Goal: Information Seeking & Learning: Learn about a topic

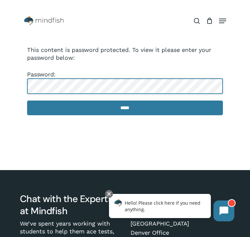
click at [27, 101] on input "*****" at bounding box center [125, 108] width 196 height 15
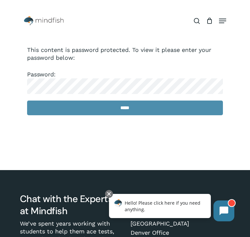
click at [115, 108] on input "*****" at bounding box center [125, 108] width 196 height 15
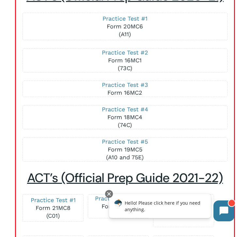
scroll to position [1481, 0]
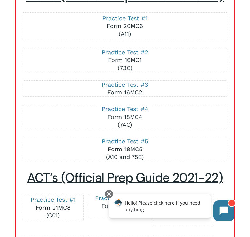
click at [97, 28] on p "Practice Test #1 Form 20MC6 (A11)" at bounding box center [124, 26] width 191 height 24
click at [125, 22] on link "Practice Test #1" at bounding box center [125, 18] width 45 height 7
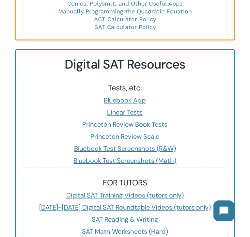
scroll to position [860, 0]
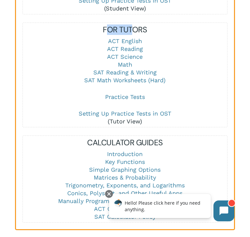
drag, startPoint x: 105, startPoint y: 29, endPoint x: 133, endPoint y: 29, distance: 28.1
click at [133, 29] on h5 "FOR TUTORS" at bounding box center [125, 29] width 204 height 10
click at [146, 31] on h5 "FOR TUTORS" at bounding box center [125, 29] width 204 height 10
drag, startPoint x: 102, startPoint y: 29, endPoint x: 122, endPoint y: 29, distance: 19.9
click at [122, 29] on h5 "FOR TUTORS" at bounding box center [125, 29] width 204 height 10
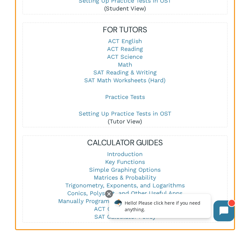
click at [130, 28] on h5 "FOR TUTORS" at bounding box center [125, 29] width 204 height 10
drag, startPoint x: 102, startPoint y: 29, endPoint x: 149, endPoint y: 30, distance: 47.0
click at [149, 30] on h5 "FOR TUTORS" at bounding box center [125, 29] width 204 height 10
click at [154, 30] on h5 "FOR TUTORS" at bounding box center [125, 29] width 204 height 10
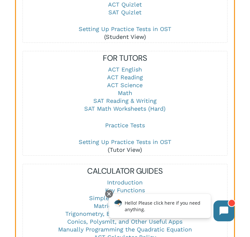
scroll to position [845, 0]
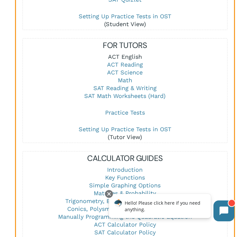
click at [128, 56] on link "ACT English" at bounding box center [125, 56] width 34 height 7
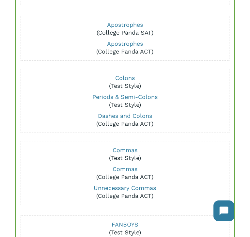
scroll to position [196, 0]
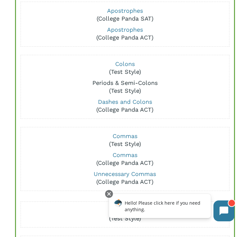
click at [127, 82] on link "Periods & Semi-Colons" at bounding box center [124, 82] width 65 height 7
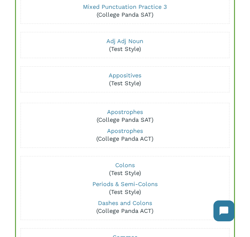
scroll to position [94, 0]
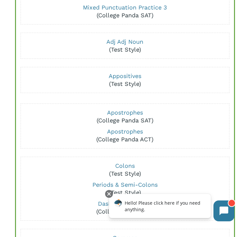
click at [124, 72] on p "Appositives (Test Style)" at bounding box center [125, 80] width 204 height 16
click at [124, 78] on link "Appositives" at bounding box center [125, 75] width 33 height 7
